Goal: Information Seeking & Learning: Learn about a topic

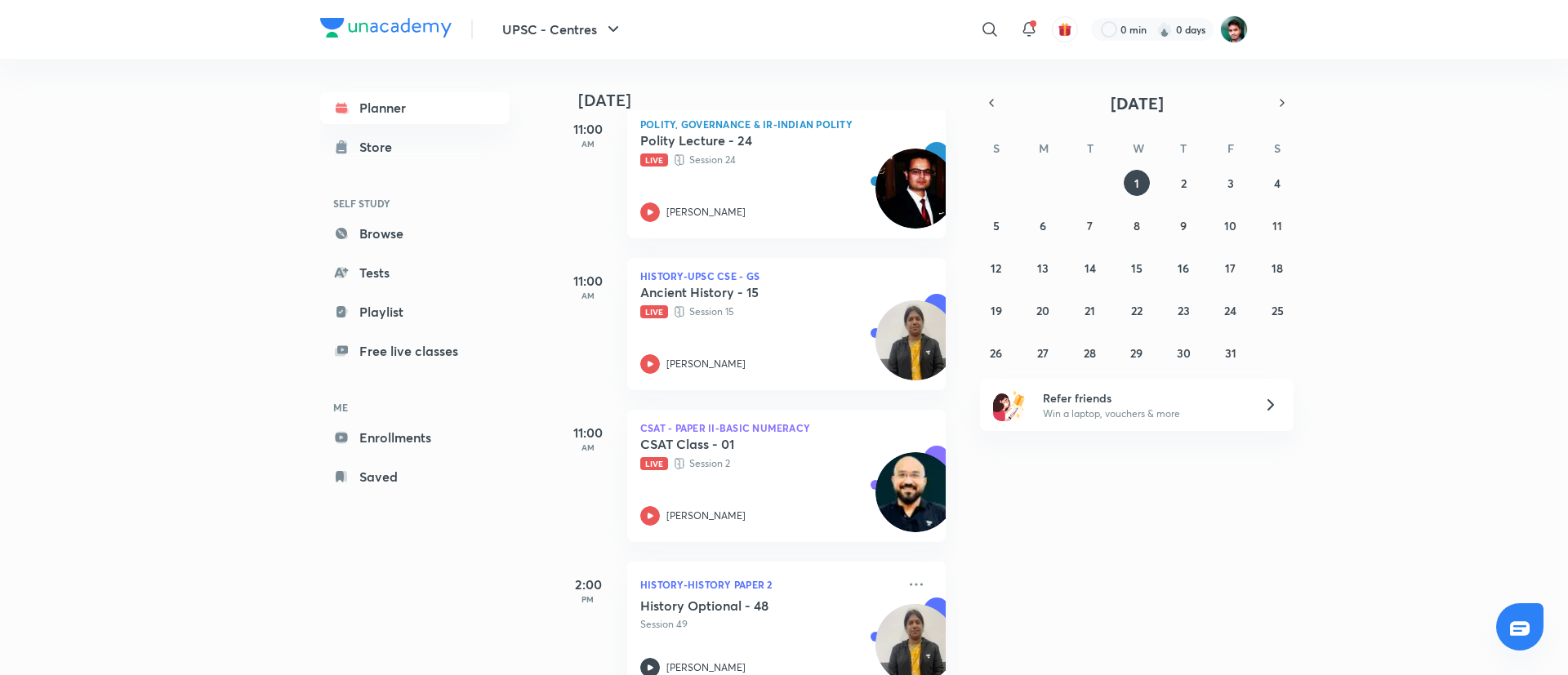
scroll to position [249, 0]
click at [994, 106] on icon "button" at bounding box center [992, 103] width 4 height 6
click at [1039, 353] on abbr "29" at bounding box center [1044, 353] width 13 height 15
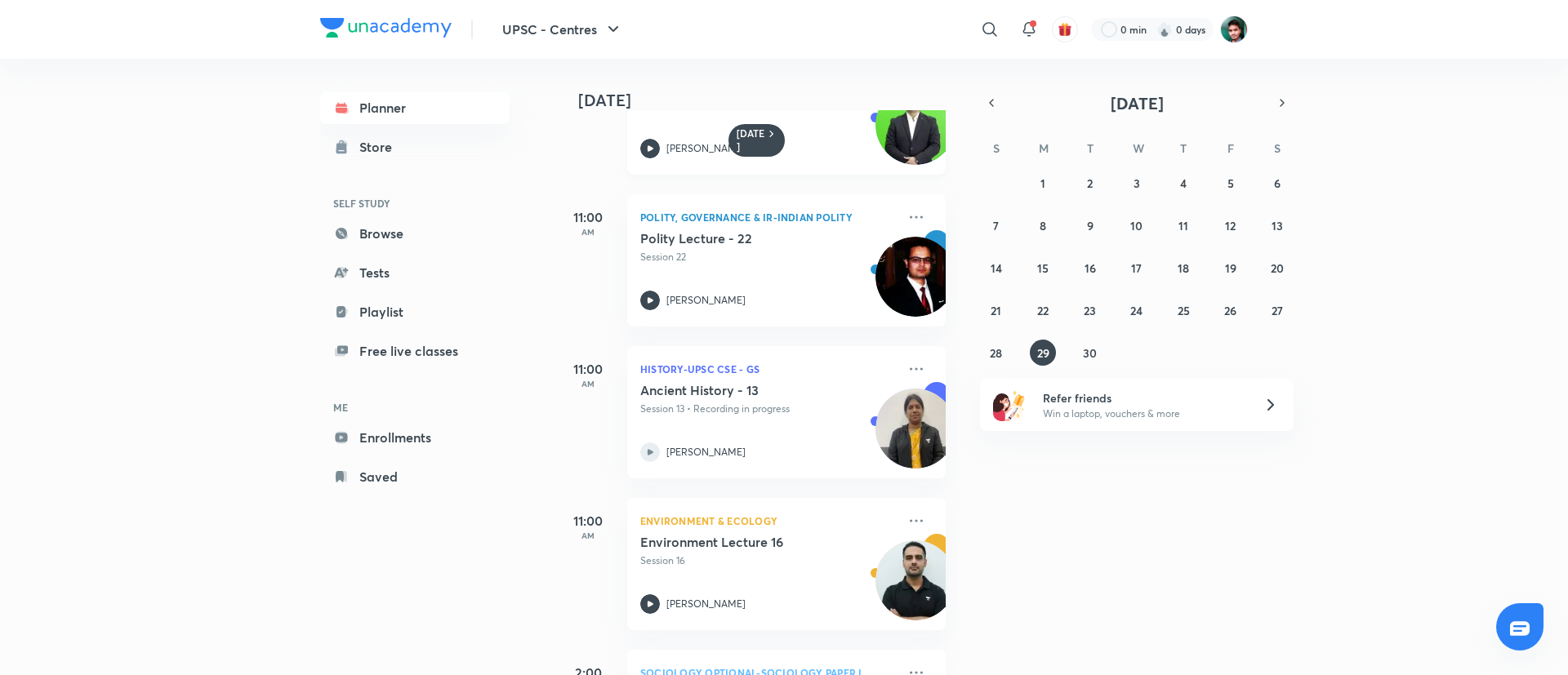
scroll to position [241, 0]
click at [1093, 350] on abbr "30" at bounding box center [1090, 353] width 14 height 15
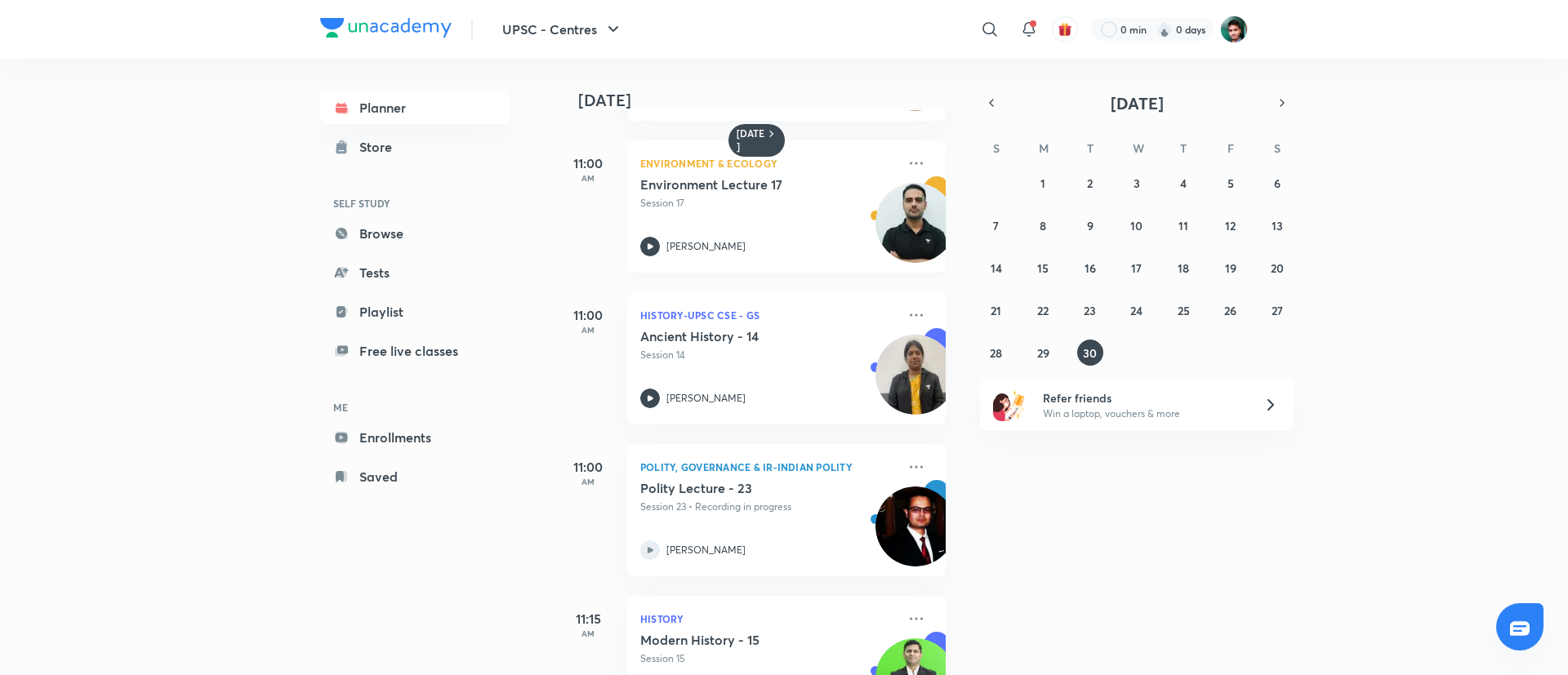
scroll to position [147, 0]
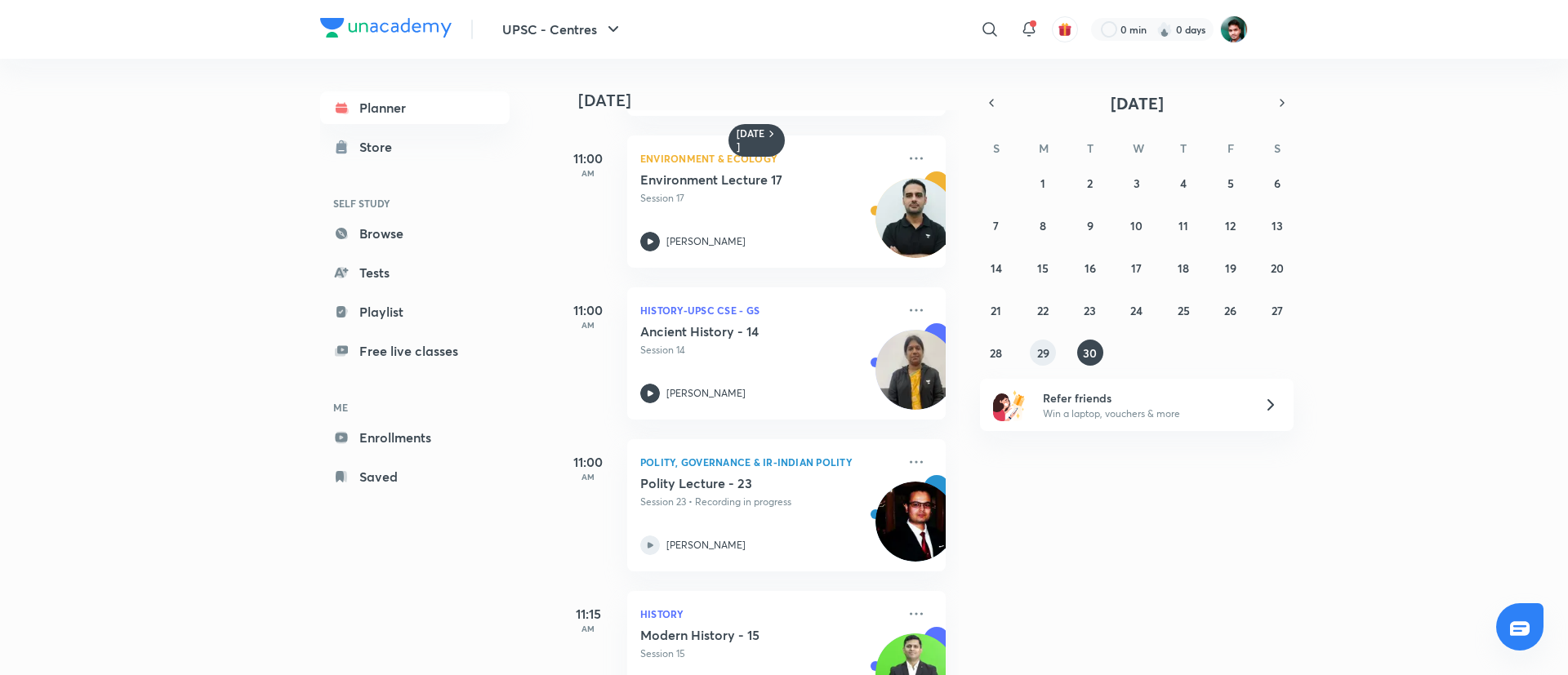
click at [1040, 347] on abbr "29" at bounding box center [1044, 353] width 13 height 15
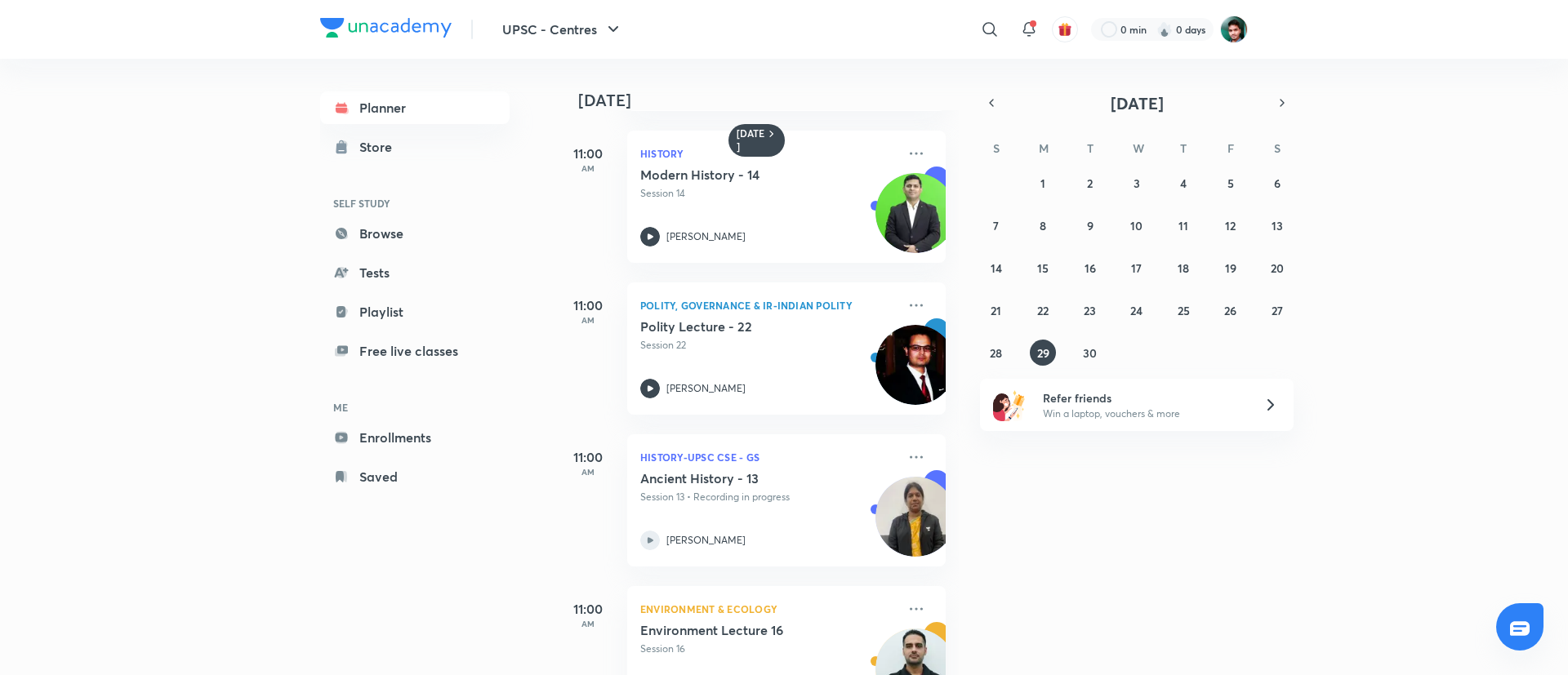
scroll to position [240, 0]
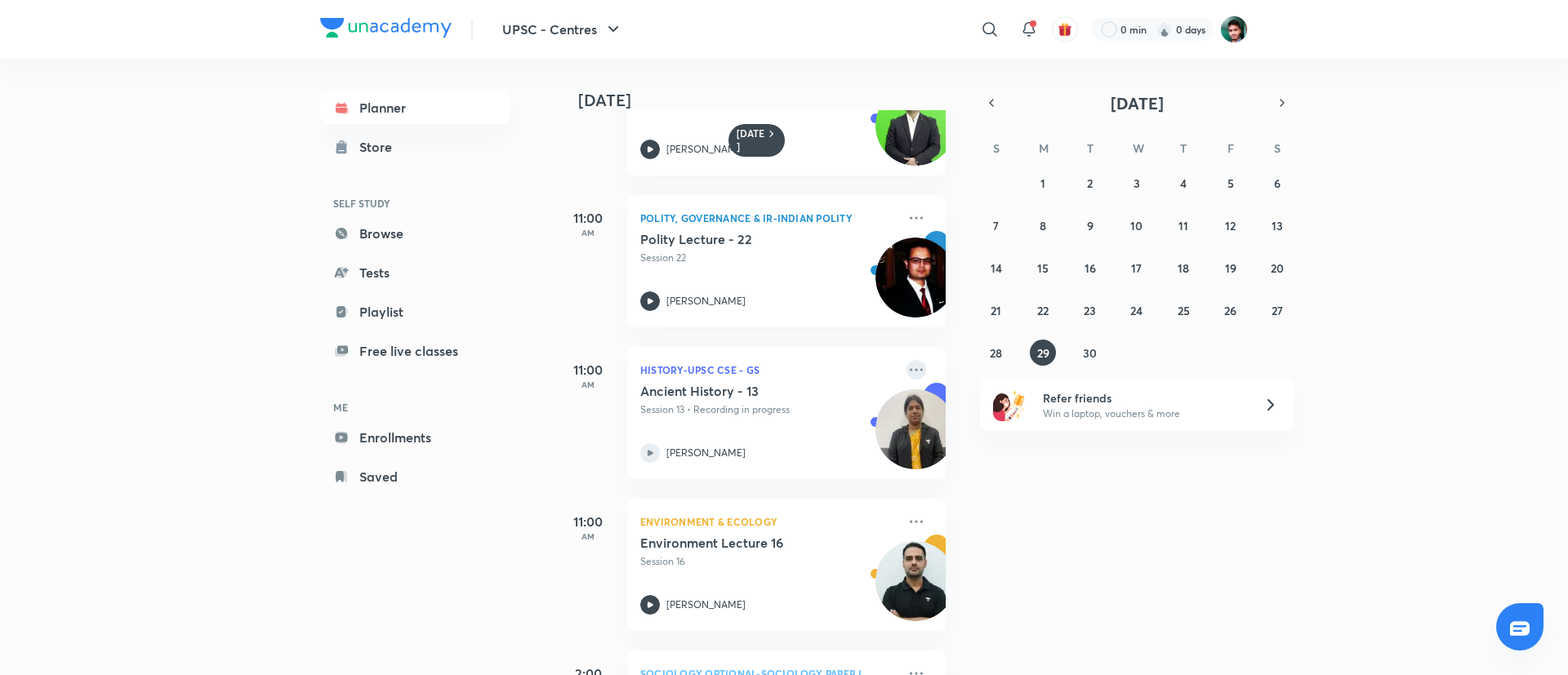
click at [906, 375] on icon at bounding box center [916, 370] width 20 height 20
click at [906, 364] on icon at bounding box center [916, 370] width 20 height 20
drag, startPoint x: 901, startPoint y: 365, endPoint x: 806, endPoint y: 443, distance: 122.9
click at [806, 443] on div "Ancient History - 13 Session 13 • Recording in progress K Kirthika" at bounding box center [769, 423] width 257 height 80
click at [714, 394] on h5 "Ancient History - 13" at bounding box center [742, 391] width 203 height 16
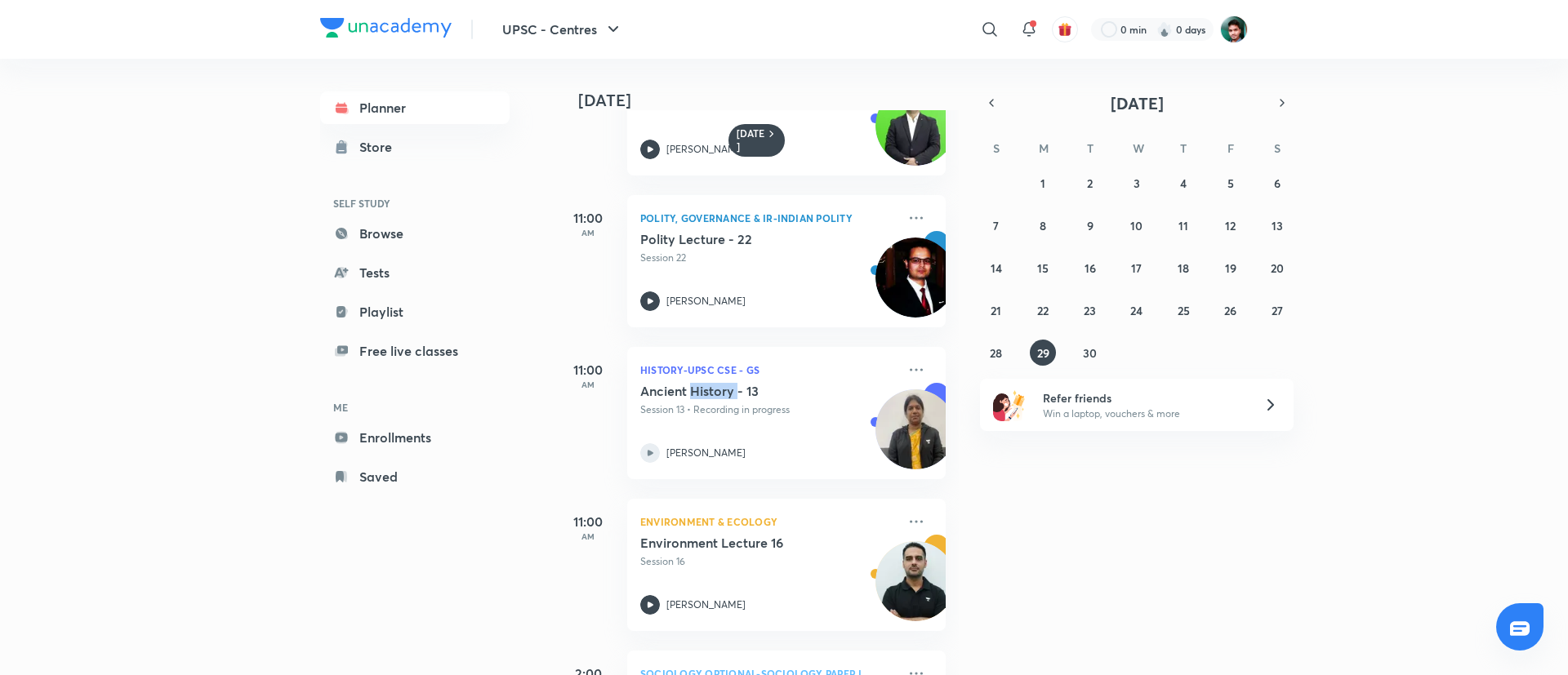
click at [714, 394] on h5 "Ancient History - 13" at bounding box center [742, 391] width 203 height 16
click at [910, 370] on icon at bounding box center [916, 369] width 13 height 3
click at [700, 372] on p "History-UPSC CSE - GS" at bounding box center [769, 370] width 257 height 20
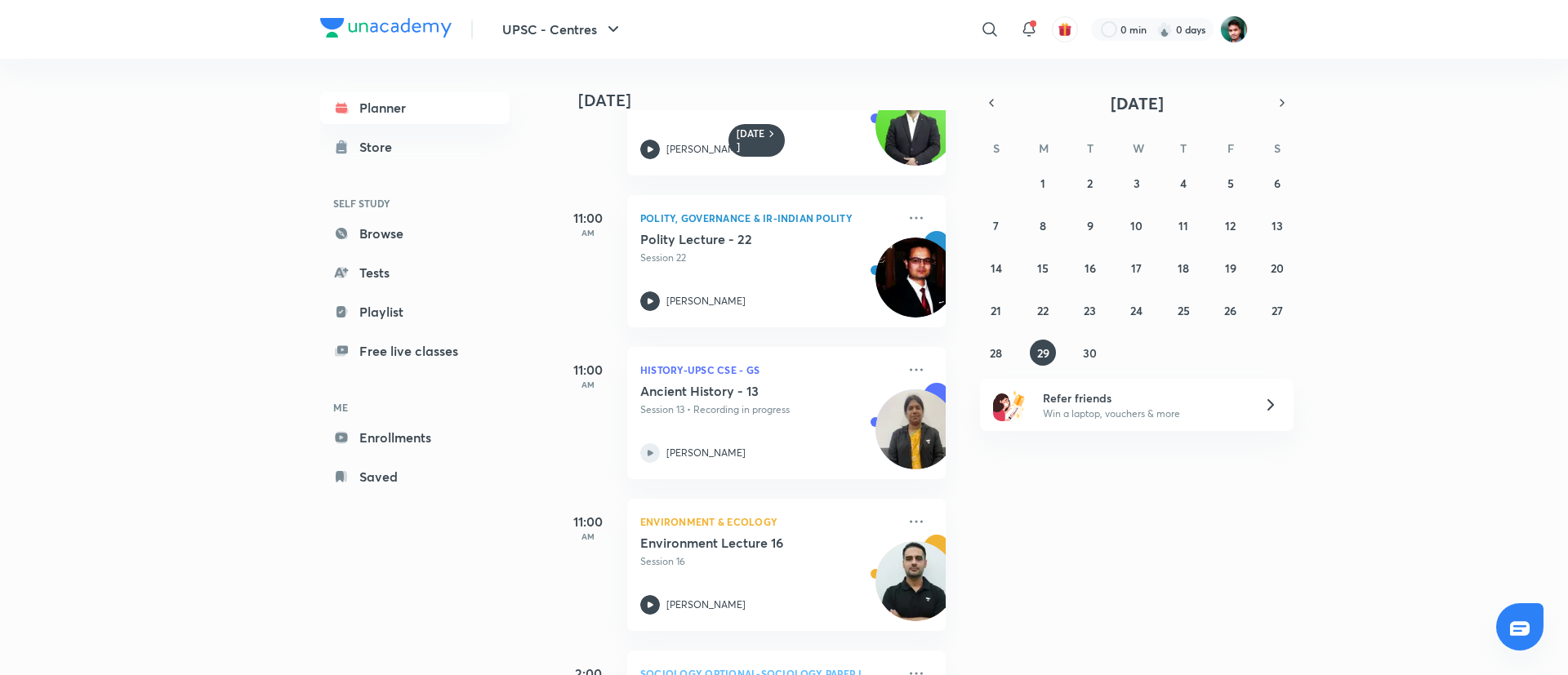
drag, startPoint x: 703, startPoint y: 378, endPoint x: 121, endPoint y: 433, distance: 584.6
click at [121, 433] on div "UPSC - Centres ​ 0 min 0 days Planner Store SELF STUDY Browse Tests Playlist Fr…" at bounding box center [784, 338] width 1568 height 675
